Goal: Transaction & Acquisition: Register for event/course

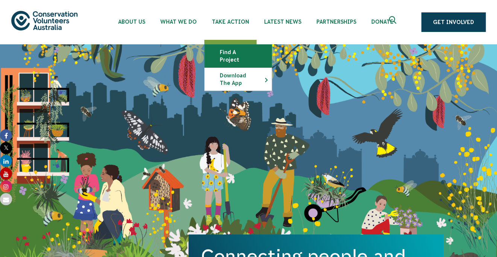
click at [227, 53] on link "Find a project" at bounding box center [237, 56] width 67 height 23
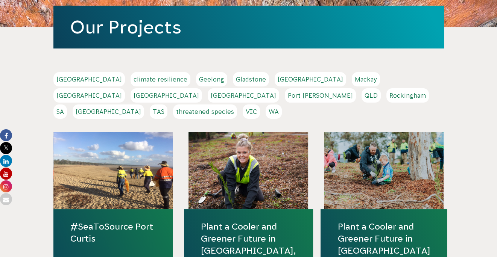
scroll to position [188, 0]
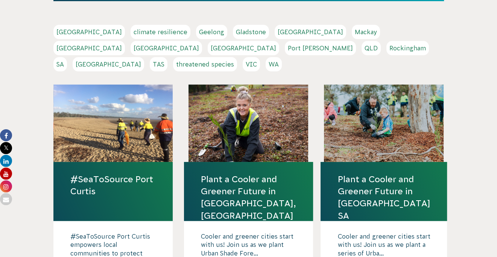
click at [196, 32] on link "Geelong" at bounding box center [211, 32] width 31 height 14
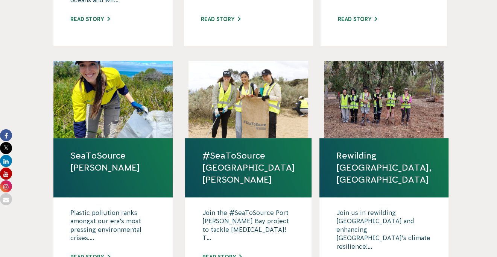
scroll to position [451, 0]
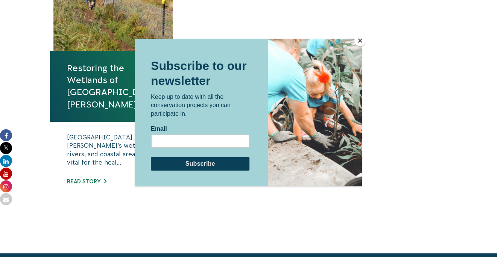
click at [356, 41] on button "Close" at bounding box center [359, 40] width 11 height 11
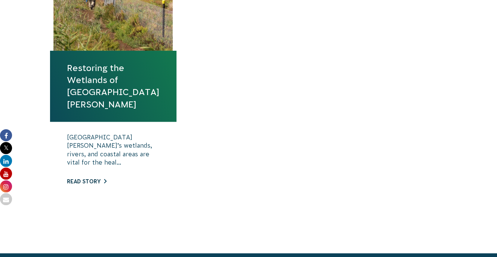
click at [100, 179] on link "Read story" at bounding box center [86, 182] width 39 height 6
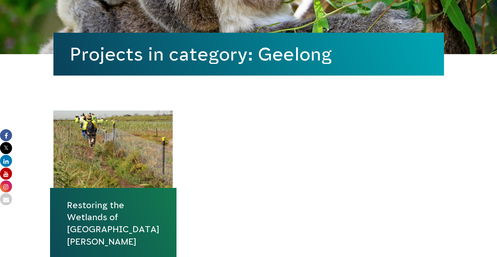
scroll to position [191, 0]
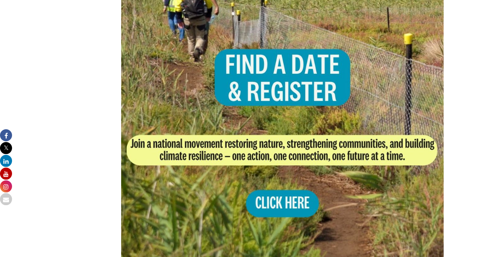
scroll to position [564, 0]
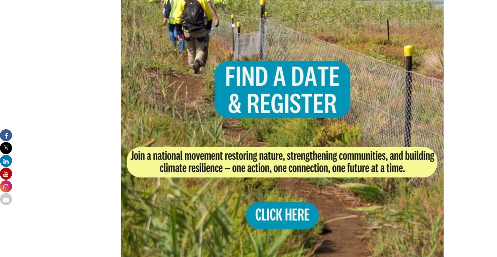
click at [287, 191] on img at bounding box center [282, 110] width 323 height 323
